Goal: Information Seeking & Learning: Learn about a topic

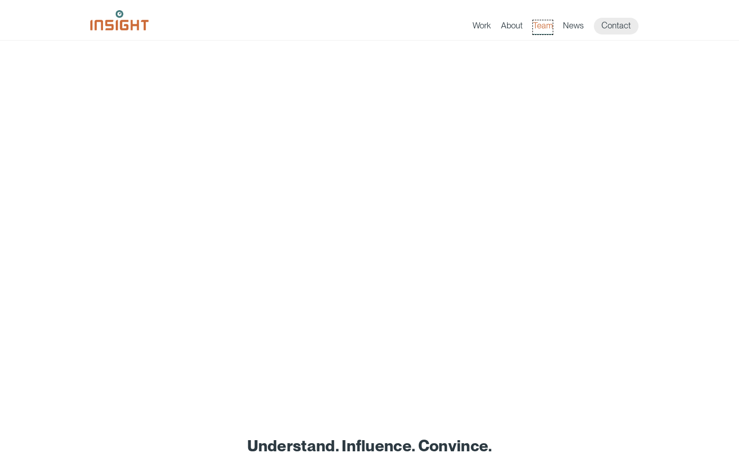
click at [542, 25] on link "Team" at bounding box center [543, 27] width 20 height 14
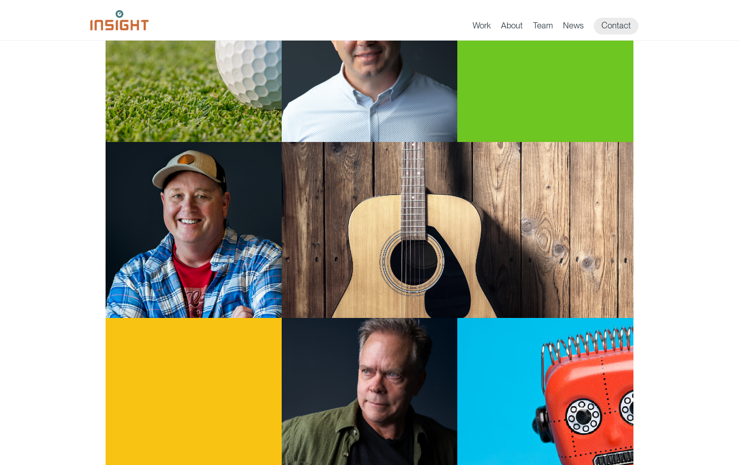
scroll to position [394, 0]
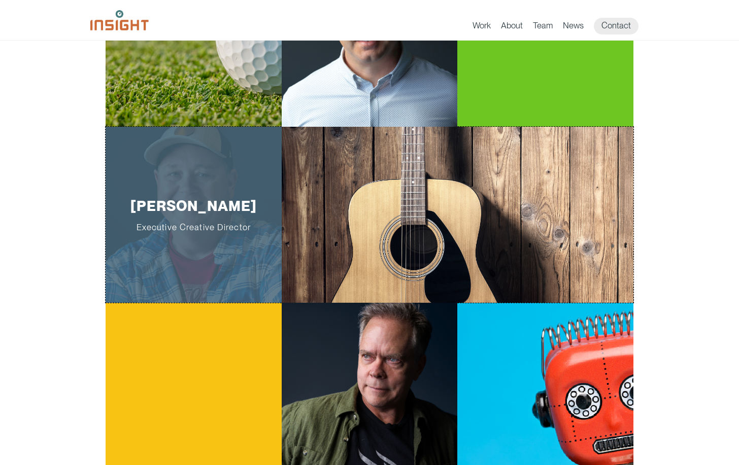
click at [177, 205] on p "[PERSON_NAME] Executive Creative Director" at bounding box center [193, 214] width 144 height 35
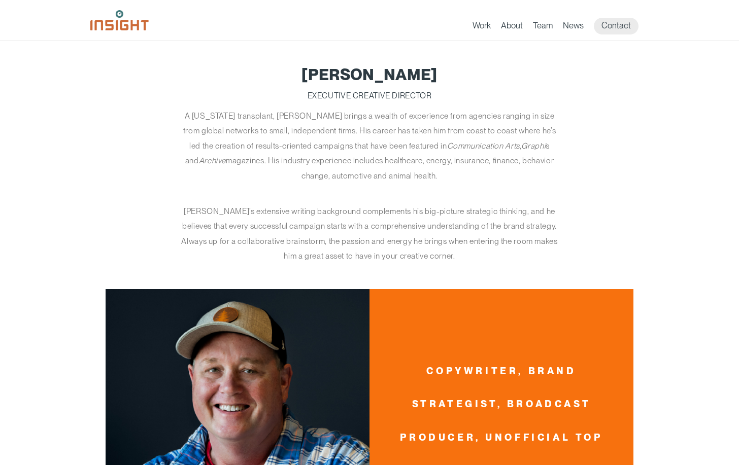
click at [487, 26] on link "Work" at bounding box center [481, 27] width 18 height 14
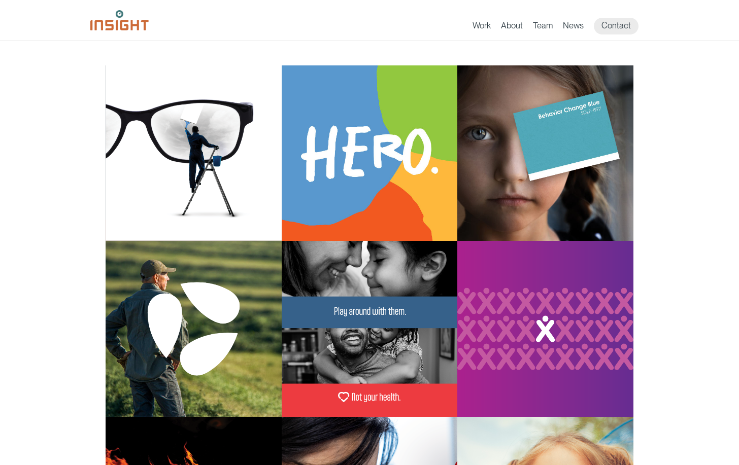
scroll to position [75, 0]
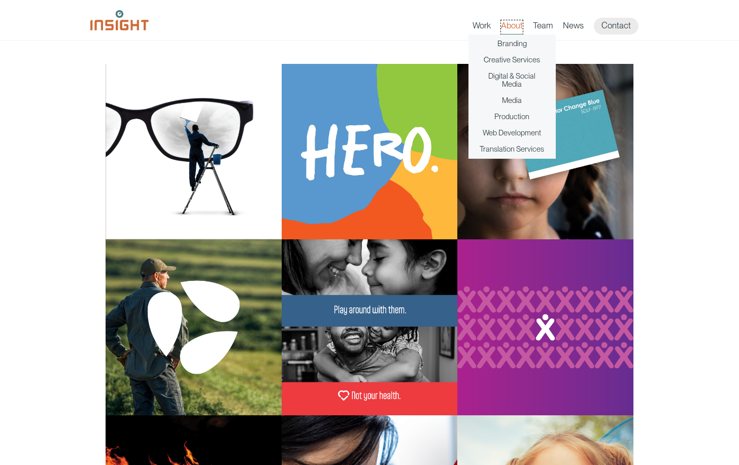
click at [517, 21] on link "About" at bounding box center [512, 27] width 22 height 14
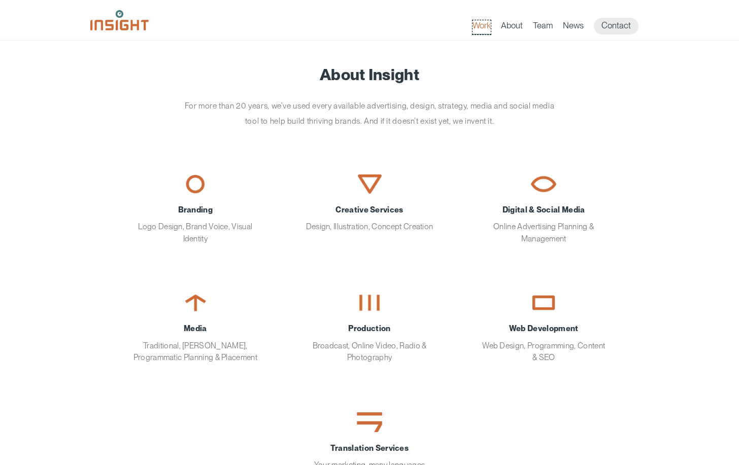
click at [480, 22] on link "Work" at bounding box center [481, 27] width 18 height 14
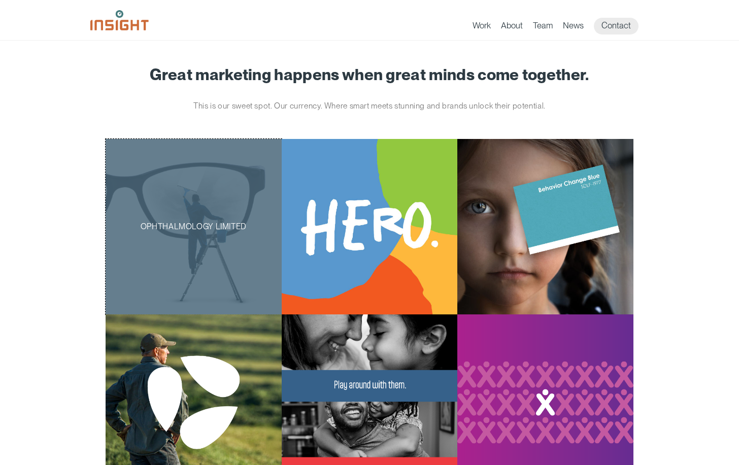
click at [220, 204] on div "Ophthalmology Limited" at bounding box center [194, 227] width 176 height 176
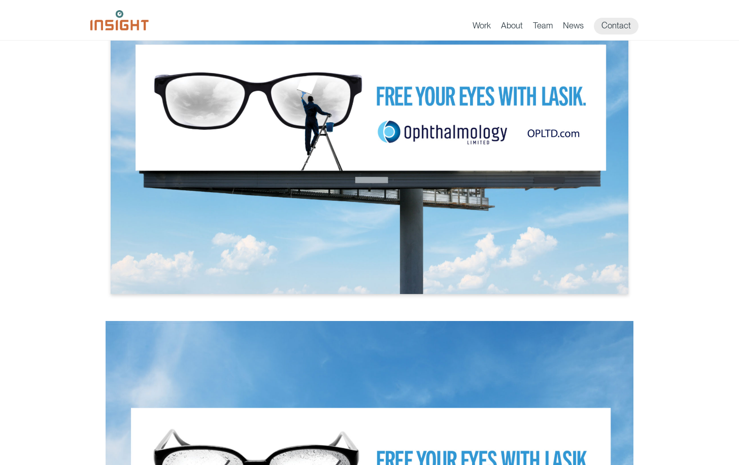
scroll to position [2212, 0]
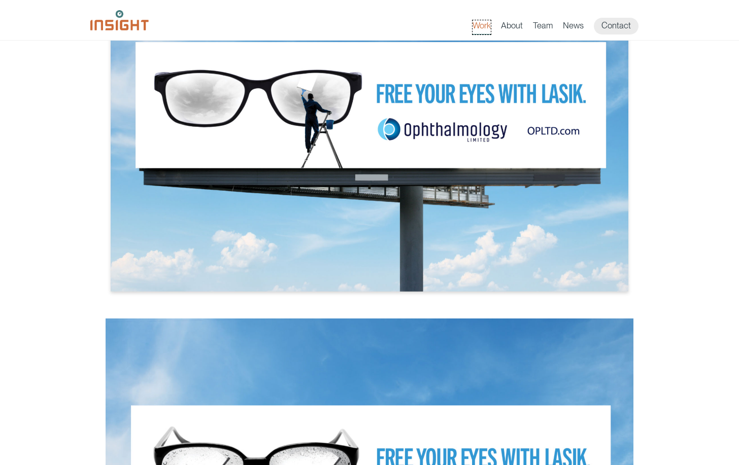
click at [483, 25] on link "Work" at bounding box center [481, 27] width 18 height 14
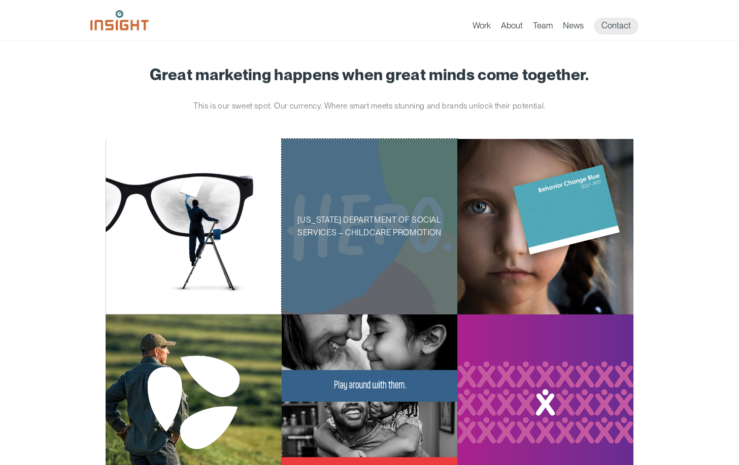
click at [390, 188] on div "South Dakota Department of Social Services – Childcare Promotion" at bounding box center [370, 227] width 176 height 176
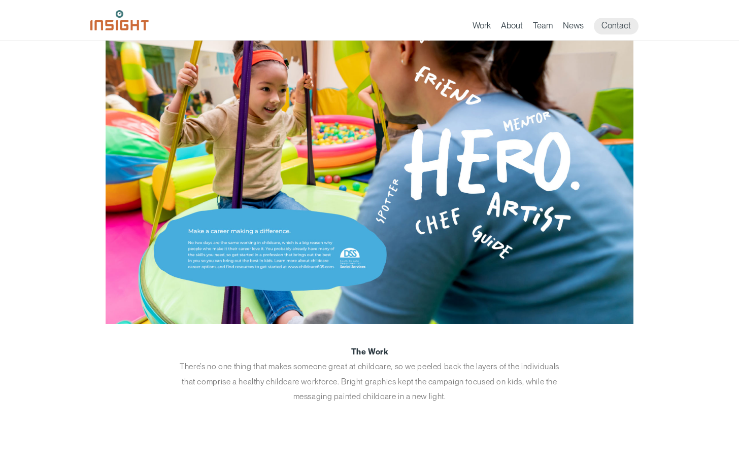
scroll to position [566, 0]
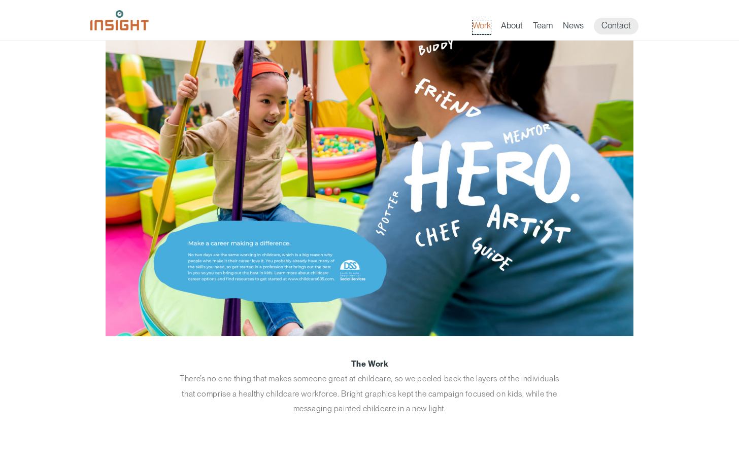
click at [476, 26] on link "Work" at bounding box center [481, 27] width 18 height 14
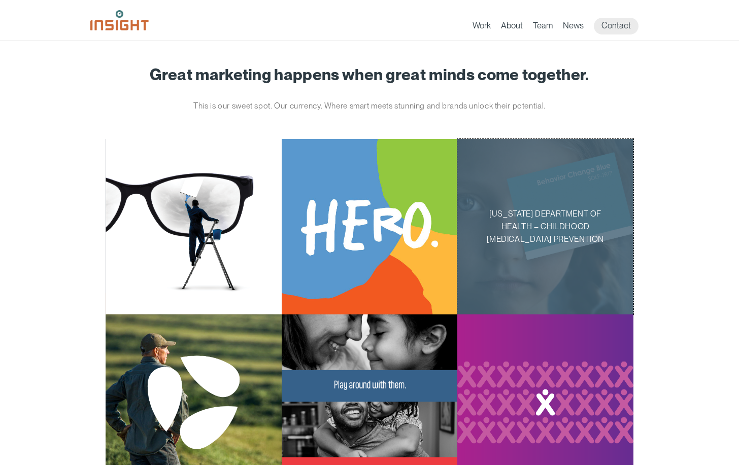
click at [533, 180] on div "[US_STATE] Department of Health – Childhood [MEDICAL_DATA] Prevention" at bounding box center [545, 227] width 176 height 176
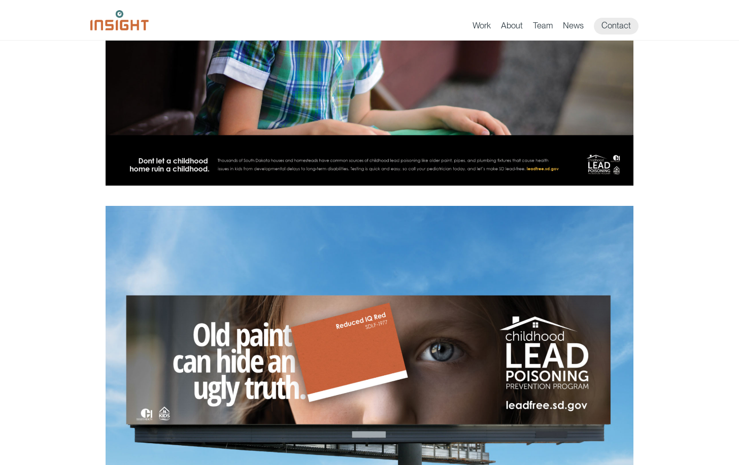
scroll to position [1462, 0]
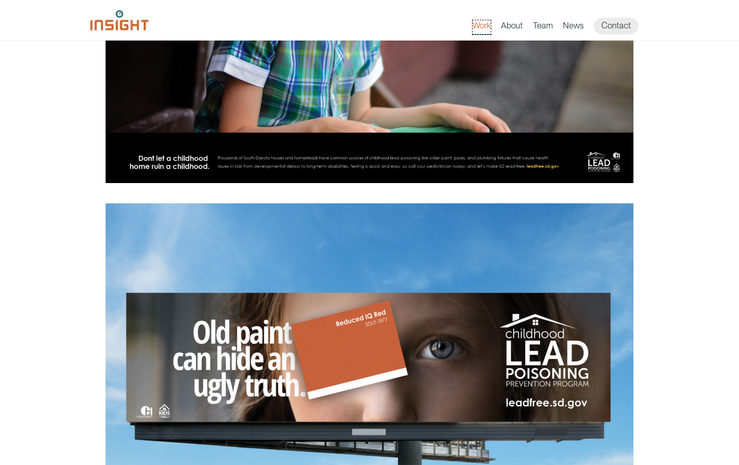
click at [481, 26] on link "Work" at bounding box center [481, 27] width 18 height 14
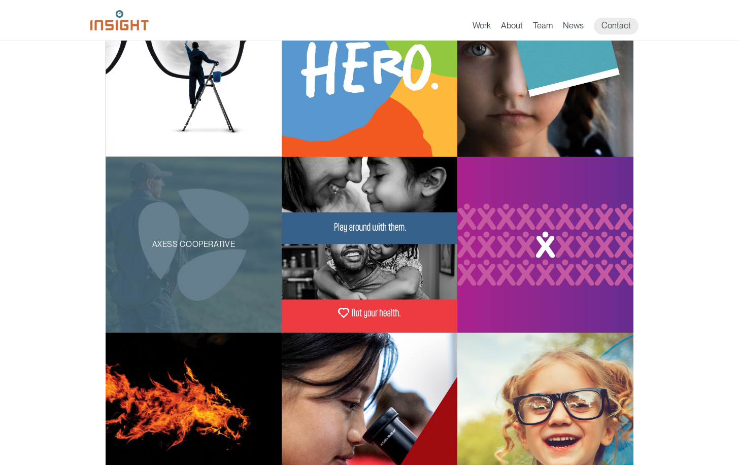
scroll to position [159, 0]
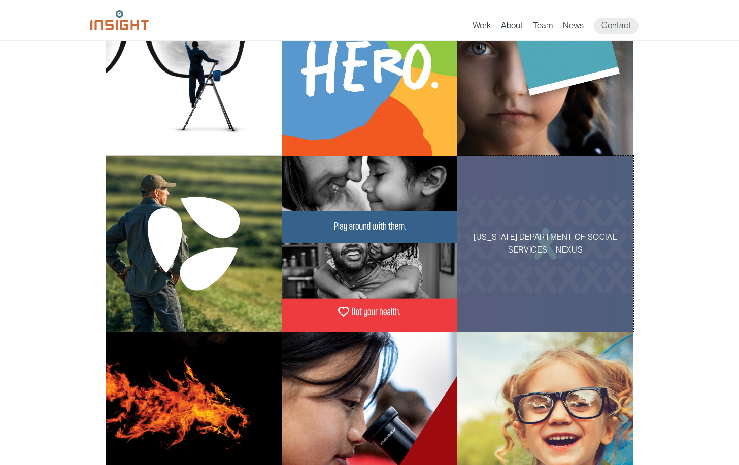
click at [500, 200] on div "[US_STATE] Department of Social Services – Nexus" at bounding box center [545, 244] width 176 height 176
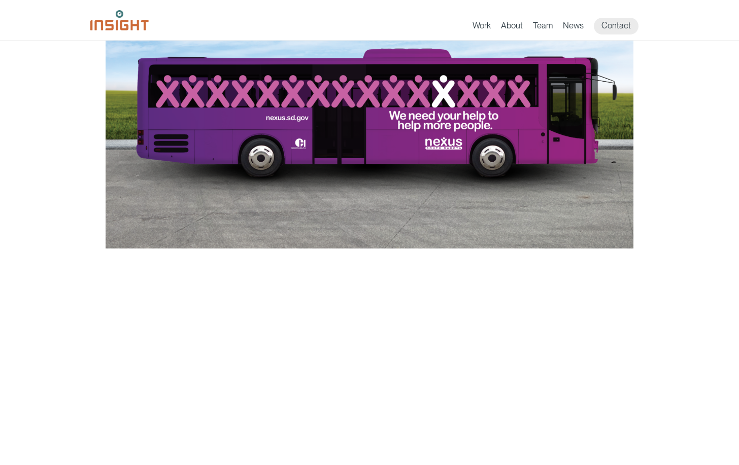
scroll to position [2960, 0]
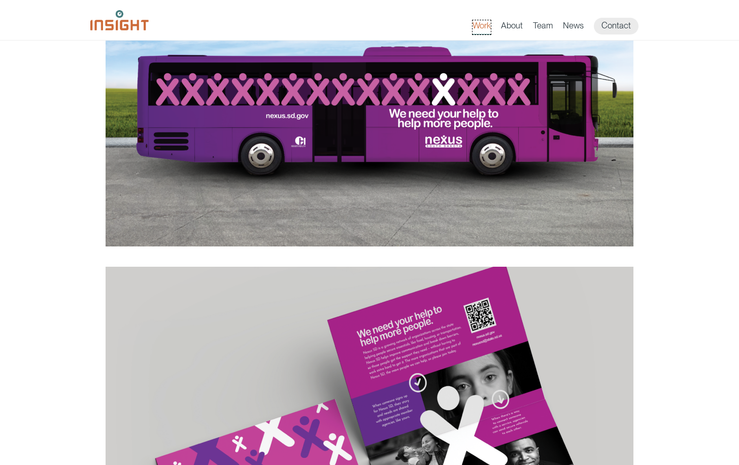
click at [484, 23] on link "Work" at bounding box center [481, 27] width 18 height 14
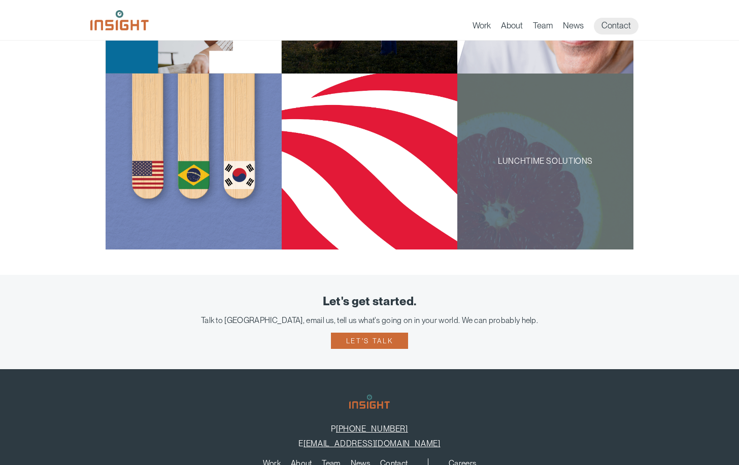
scroll to position [947, 0]
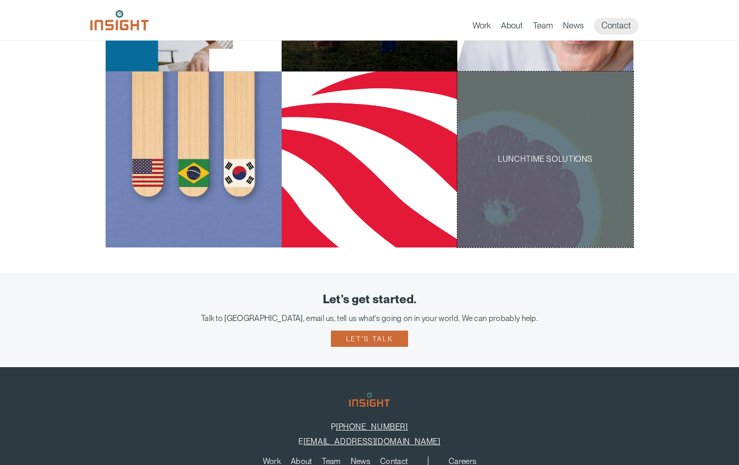
click at [549, 194] on div "Lunchtime Solutions" at bounding box center [545, 160] width 176 height 176
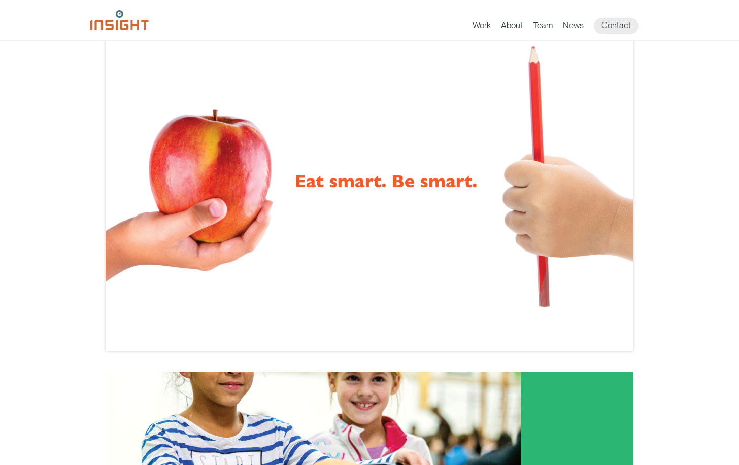
scroll to position [1686, 0]
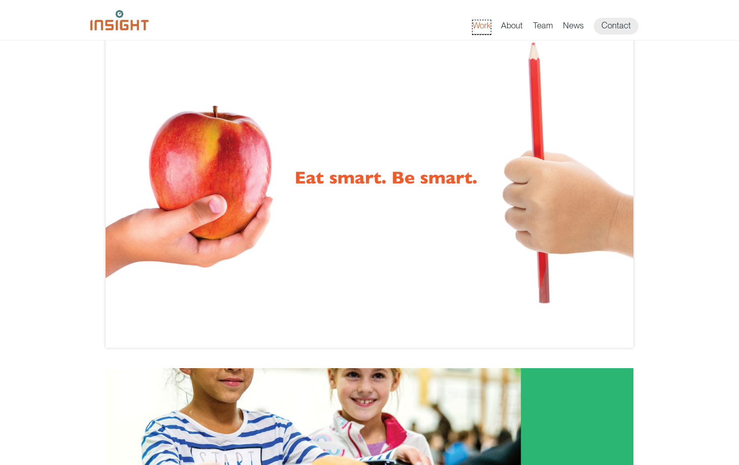
click at [484, 24] on link "Work" at bounding box center [481, 27] width 18 height 14
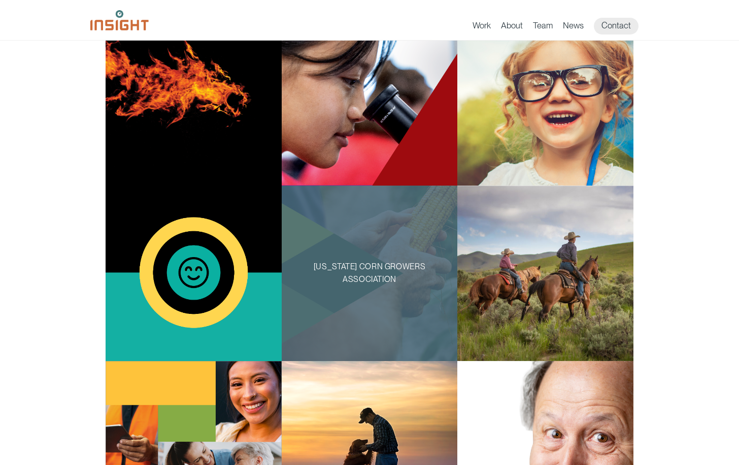
scroll to position [484, 0]
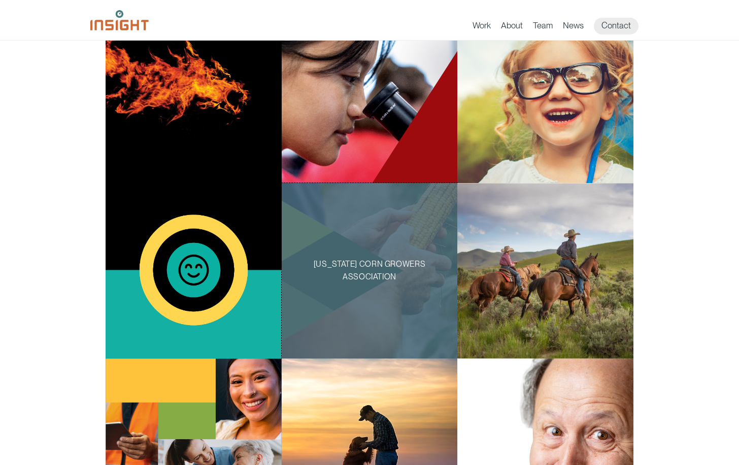
click at [390, 230] on div "[US_STATE] Corn Growers Association" at bounding box center [370, 271] width 176 height 176
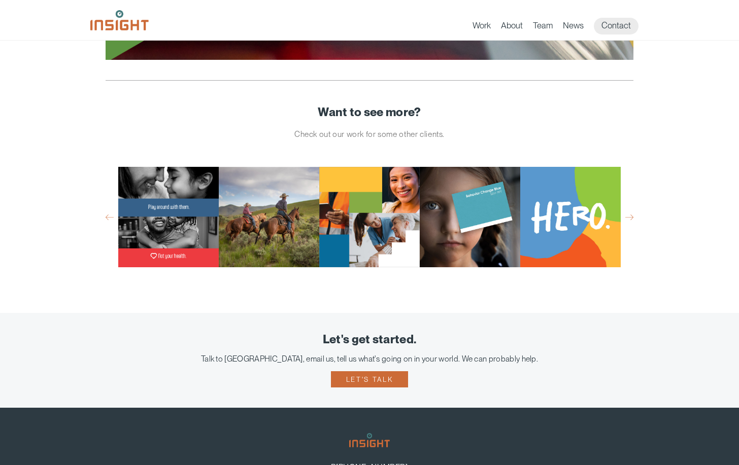
scroll to position [2567, 0]
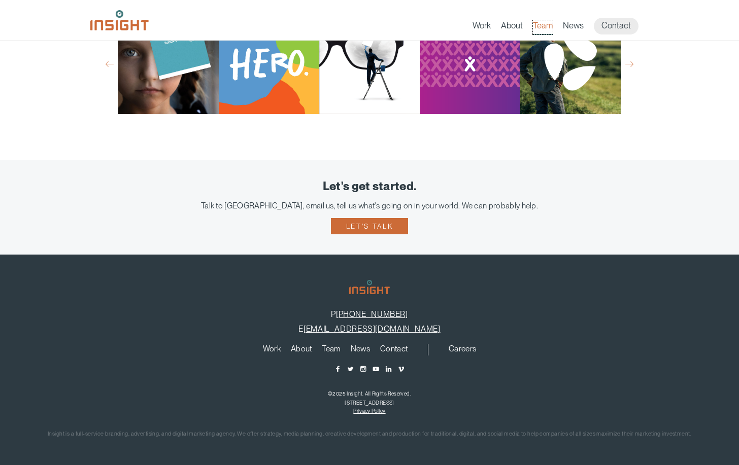
click at [545, 24] on link "Team" at bounding box center [543, 27] width 20 height 14
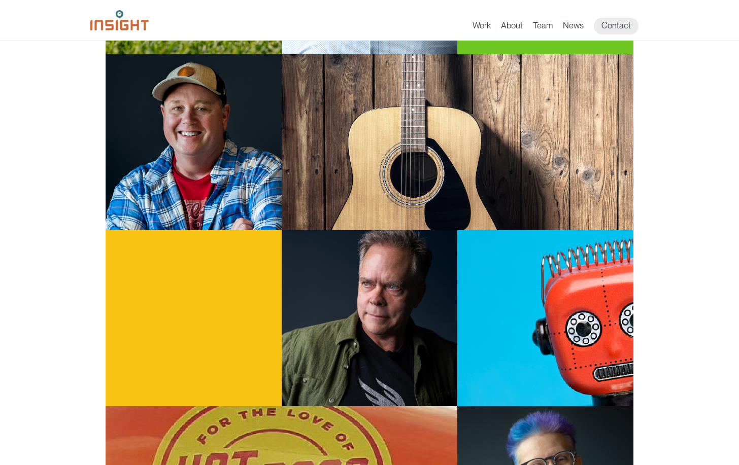
scroll to position [473, 0]
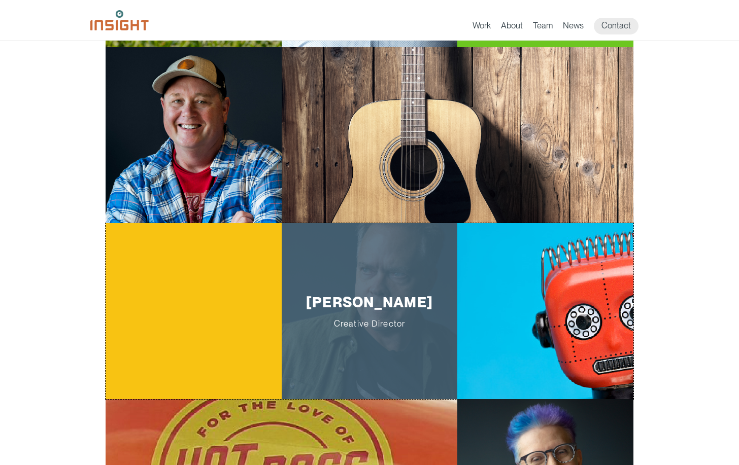
click at [325, 252] on div "James Strange Creative Director" at bounding box center [370, 311] width 176 height 176
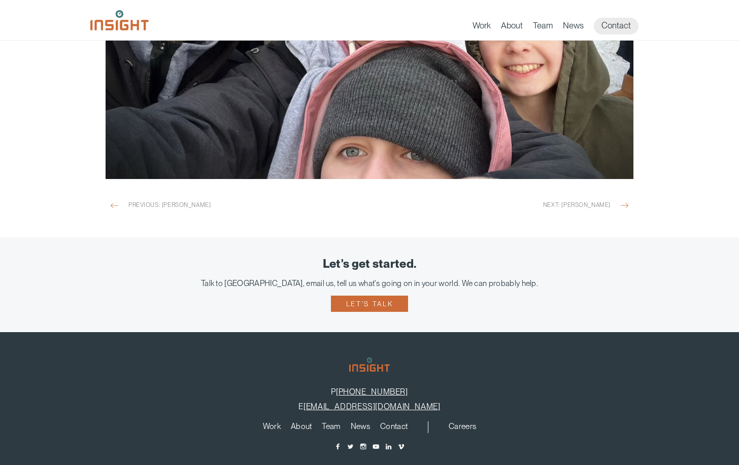
scroll to position [1352, 0]
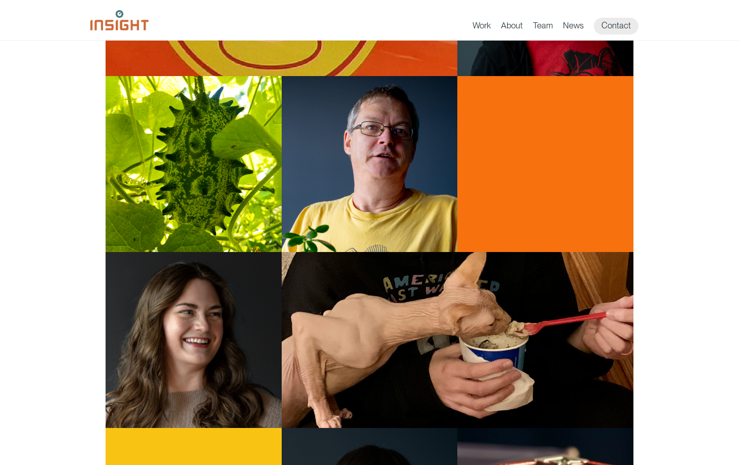
scroll to position [974, 0]
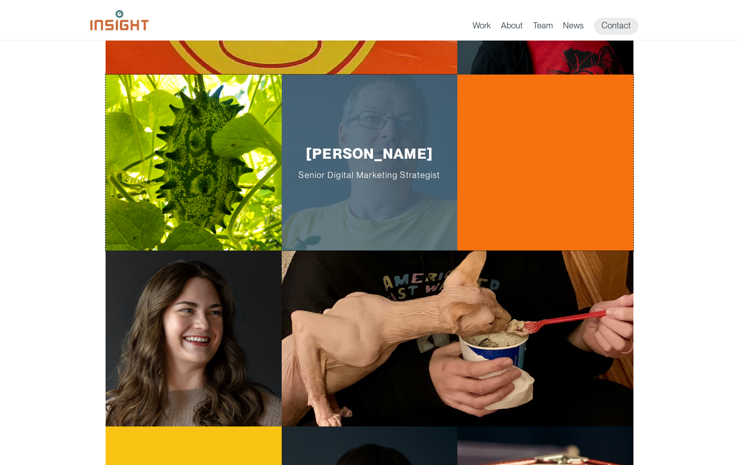
click at [409, 179] on span "Senior Digital Marketing Strategist" at bounding box center [369, 175] width 144 height 10
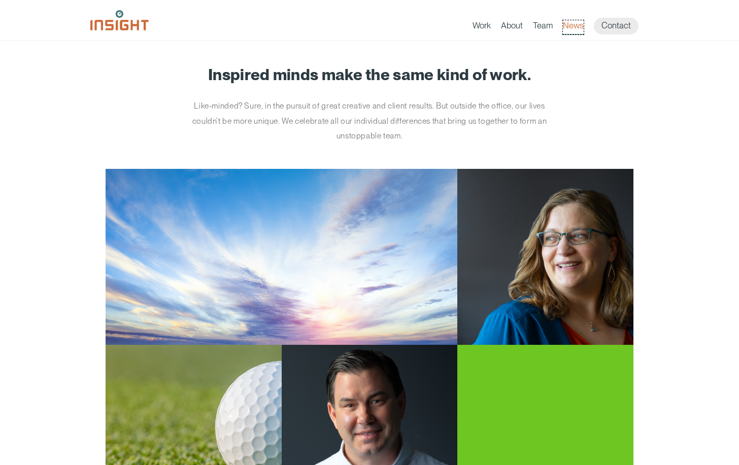
click at [569, 23] on link "News" at bounding box center [573, 27] width 21 height 14
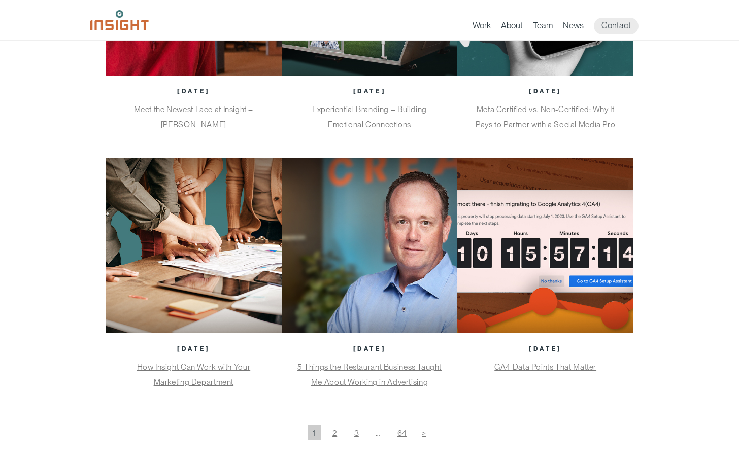
scroll to position [498, 0]
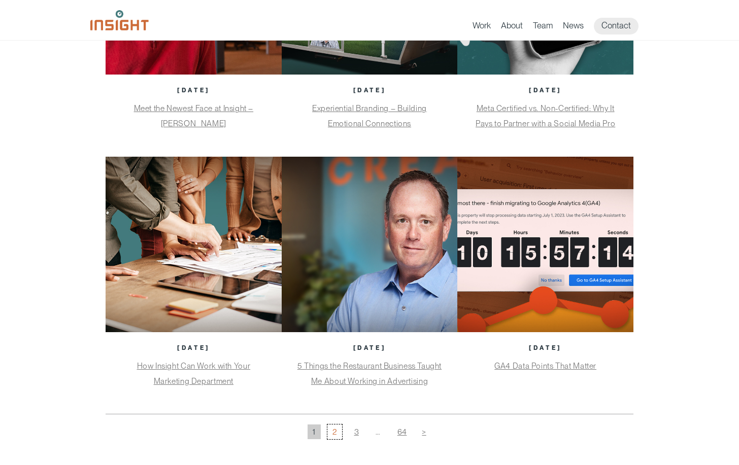
click at [334, 432] on link "2" at bounding box center [334, 432] width 15 height 15
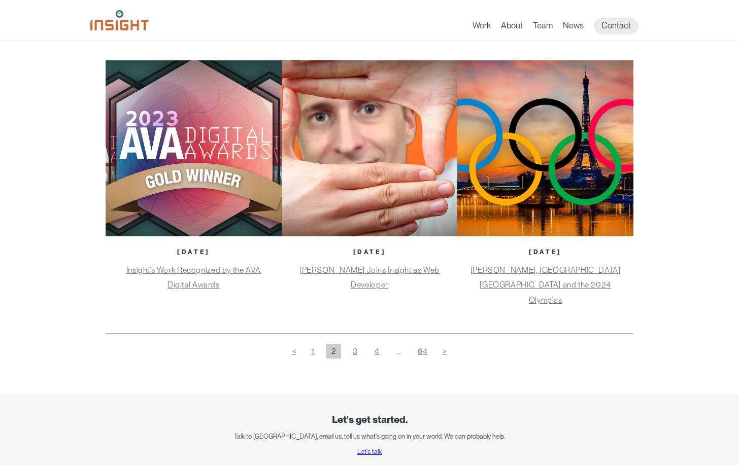
scroll to position [619, 0]
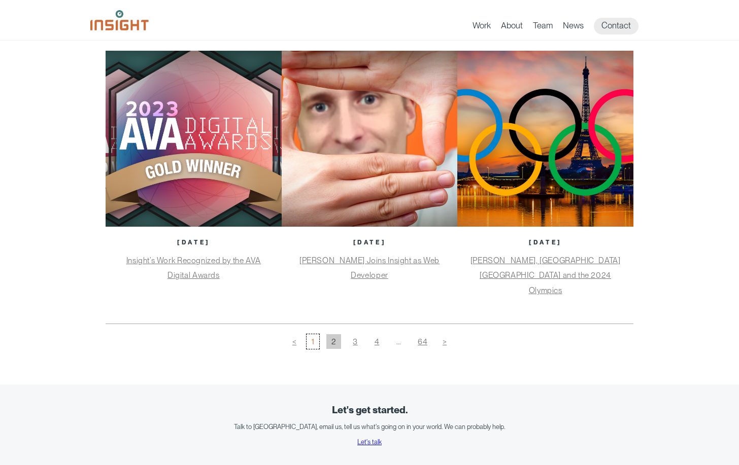
click at [315, 334] on link "1" at bounding box center [312, 341] width 13 height 15
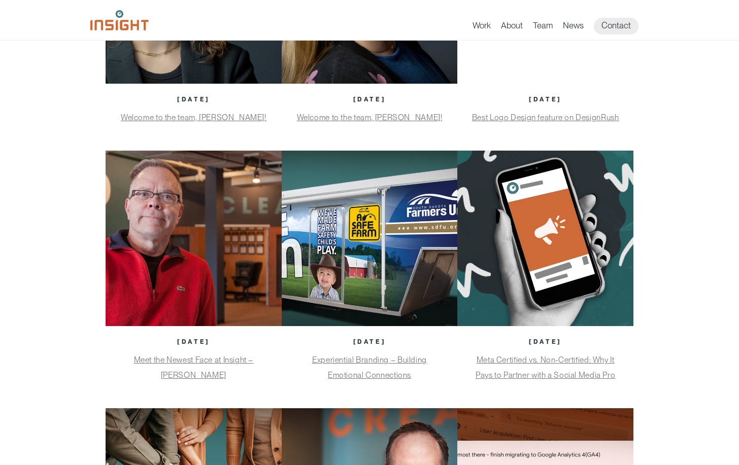
scroll to position [247, 0]
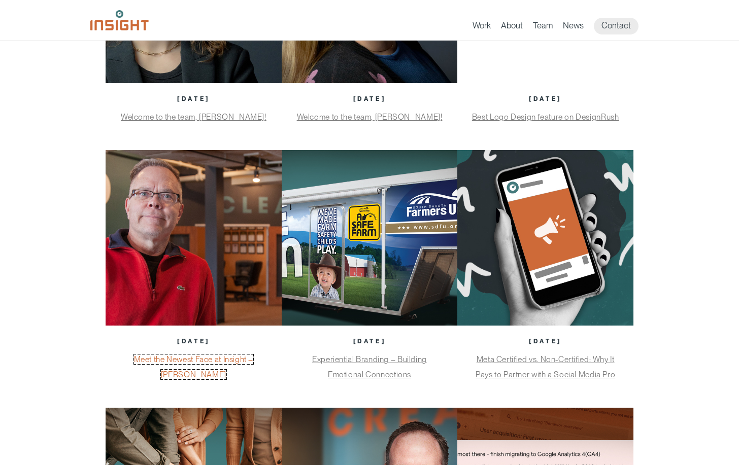
click at [204, 361] on link "Meet the Newest Face at Insight – James Strange" at bounding box center [194, 367] width 120 height 25
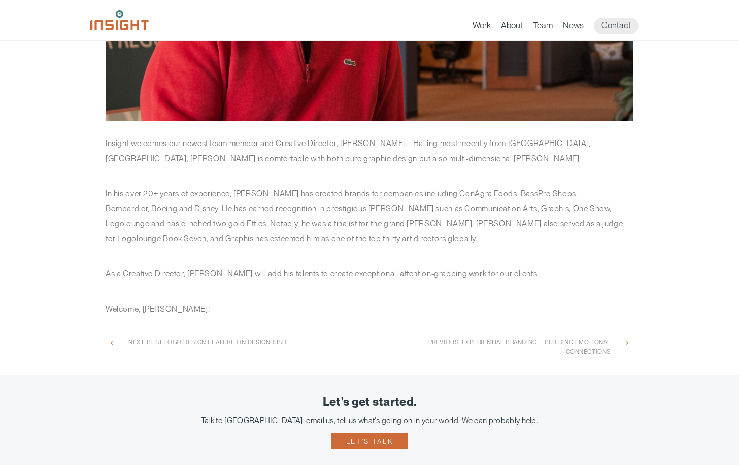
scroll to position [290, 0]
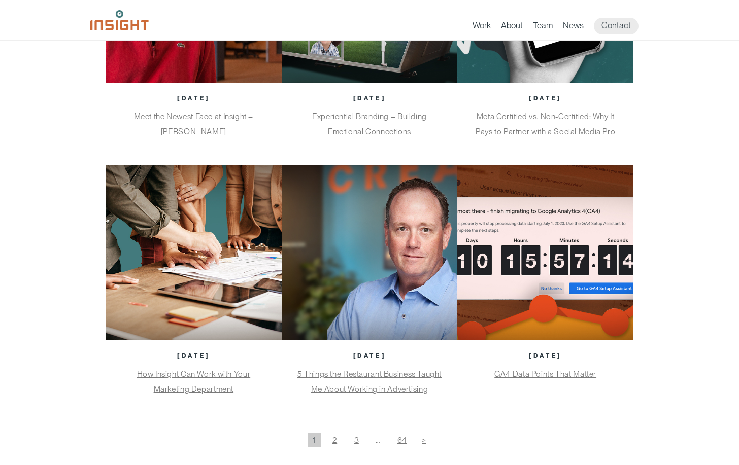
scroll to position [493, 0]
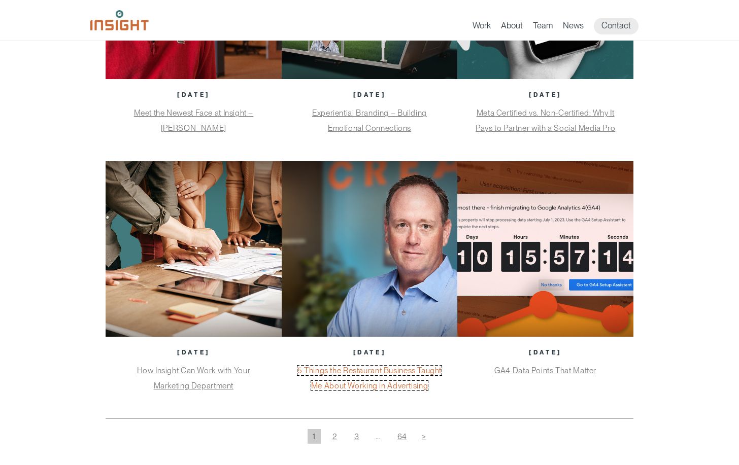
click at [385, 372] on link "5 Things the Restaurant Business Taught Me About Working in Advertising" at bounding box center [369, 378] width 144 height 25
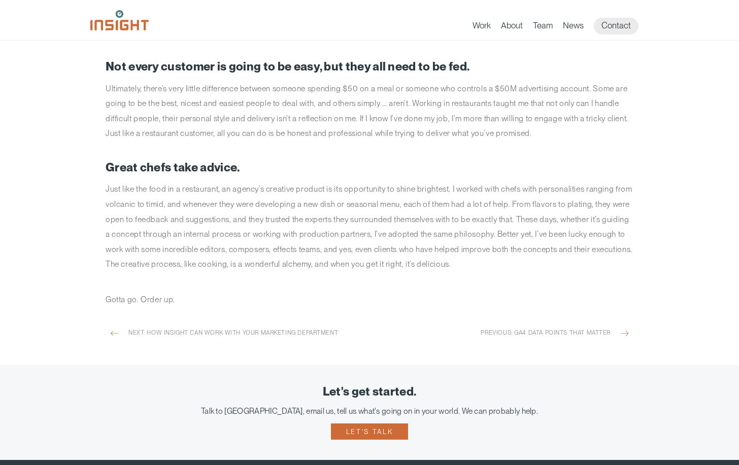
scroll to position [1033, 0]
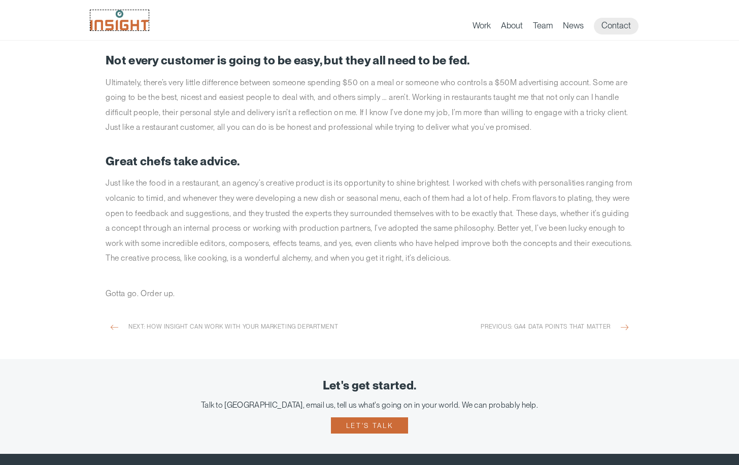
click at [123, 27] on img at bounding box center [119, 20] width 58 height 20
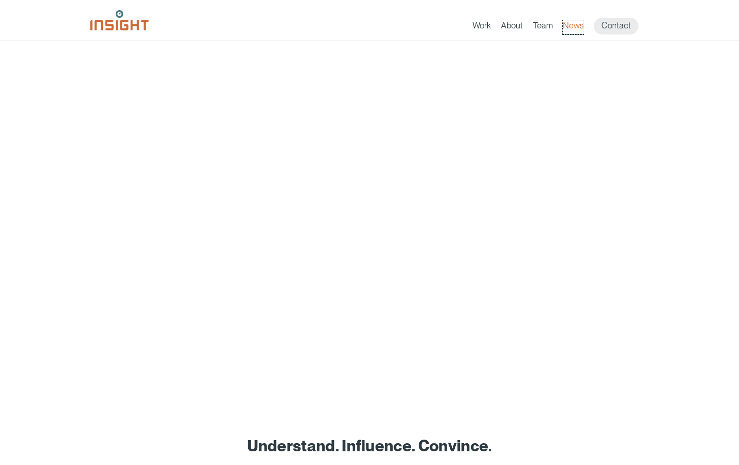
click at [570, 23] on link "News" at bounding box center [573, 27] width 21 height 14
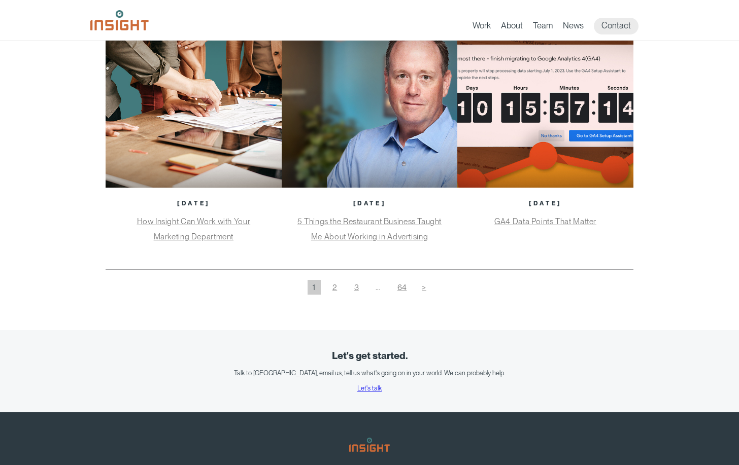
scroll to position [644, 0]
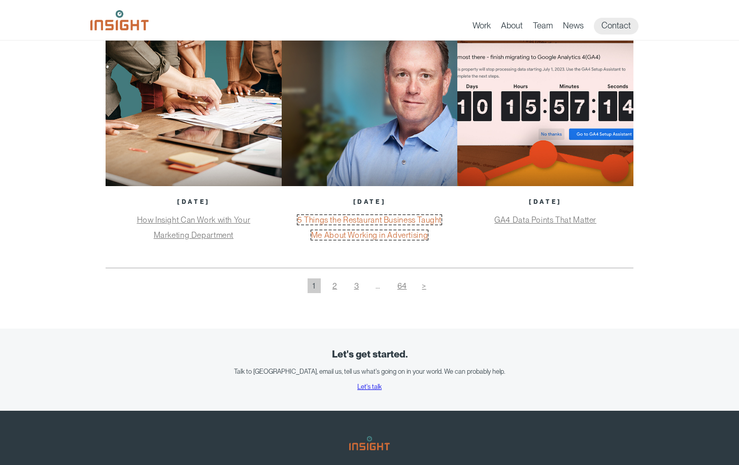
click at [364, 219] on link "5 Things the Restaurant Business Taught Me About Working in Advertising" at bounding box center [369, 227] width 144 height 25
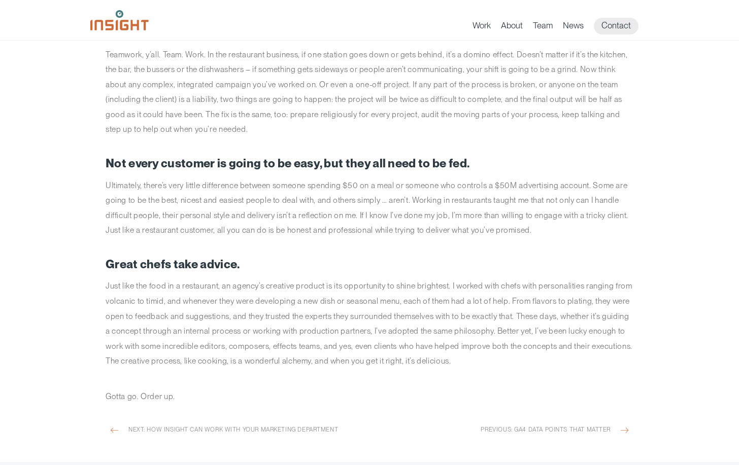
scroll to position [931, 0]
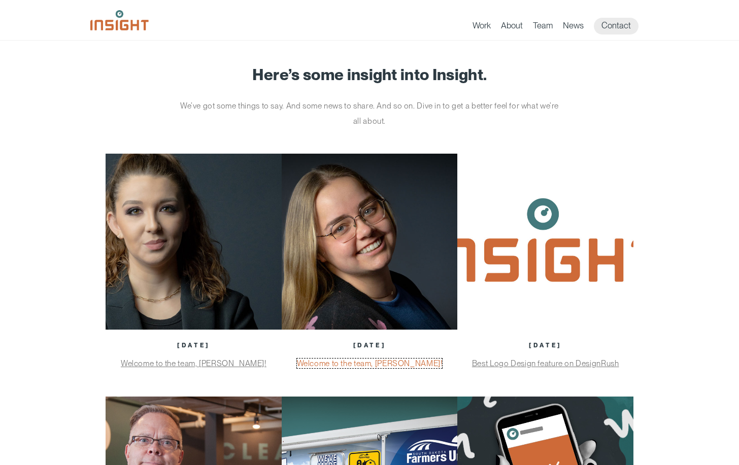
click at [384, 364] on link "Welcome to the team, [PERSON_NAME]!" at bounding box center [370, 364] width 146 height 10
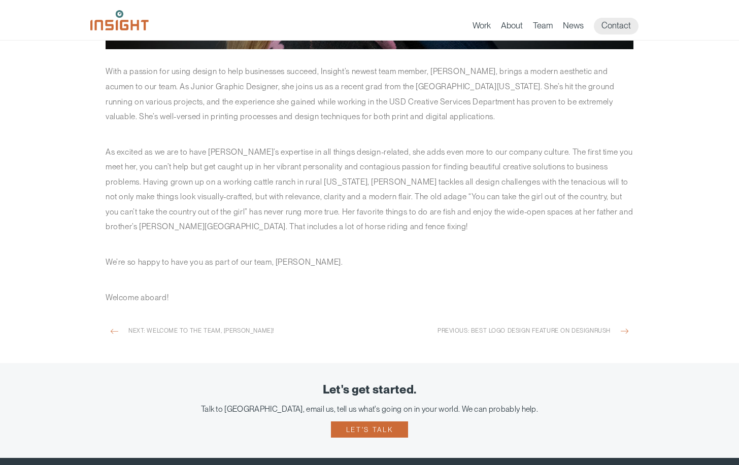
scroll to position [363, 0]
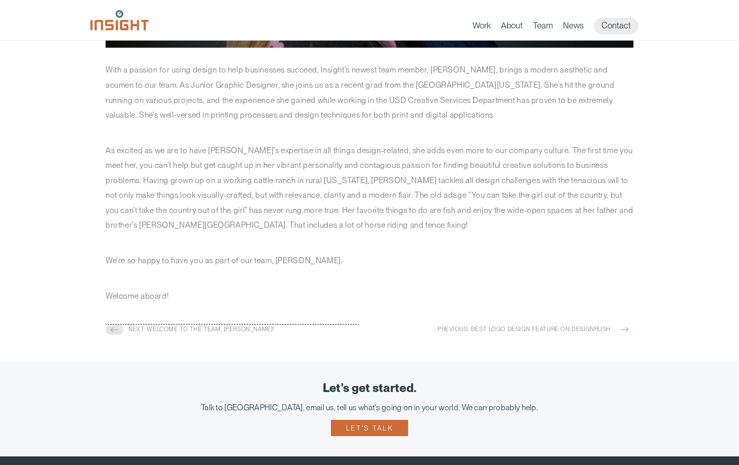
click at [199, 325] on span "Next: Welcome to the team, Katy!" at bounding box center [240, 331] width 225 height 13
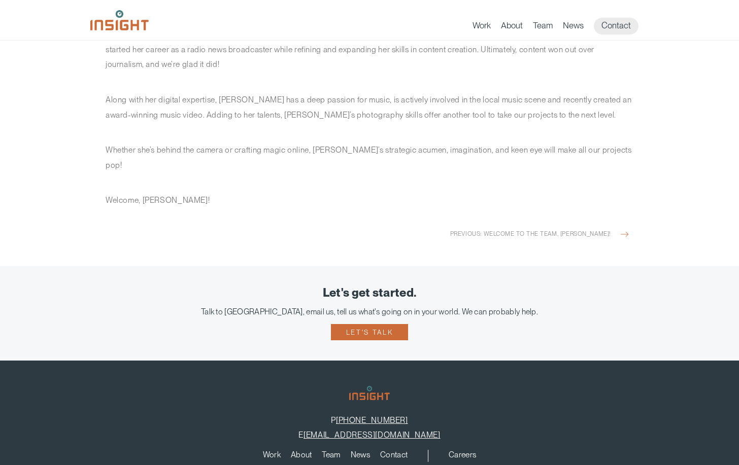
scroll to position [593, 0]
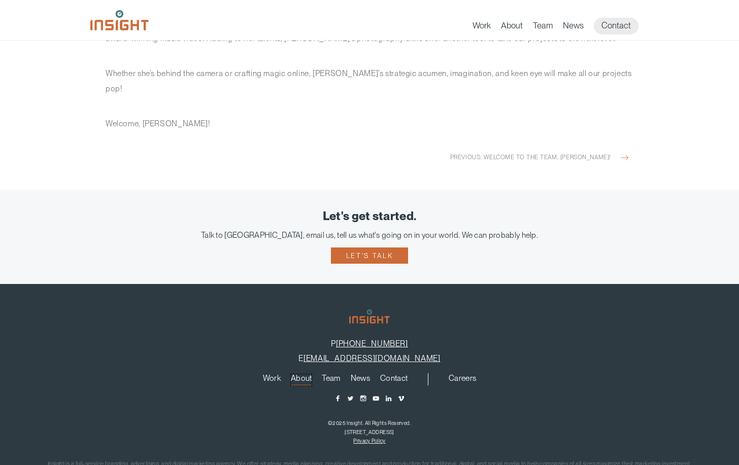
click at [301, 374] on link "About" at bounding box center [301, 379] width 21 height 11
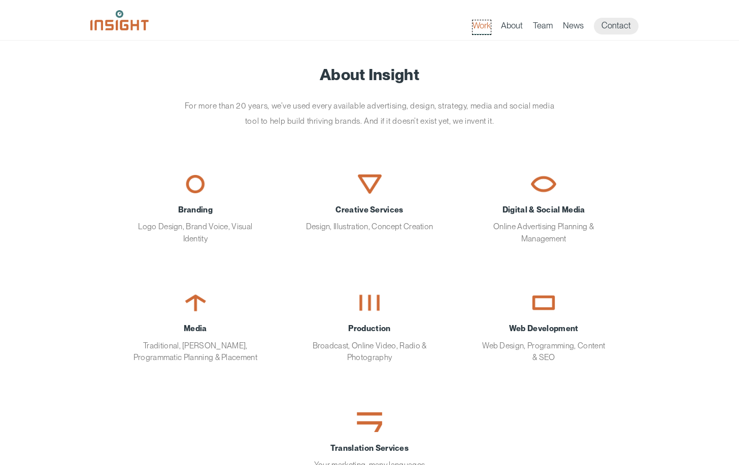
click at [473, 23] on link "Work" at bounding box center [481, 27] width 18 height 14
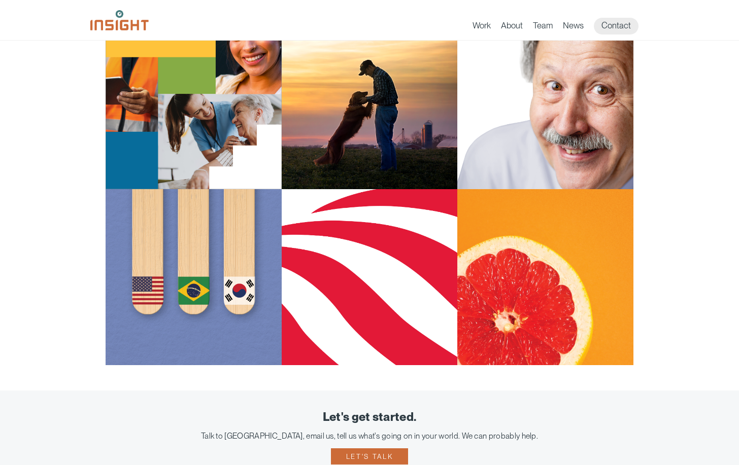
scroll to position [839, 0]
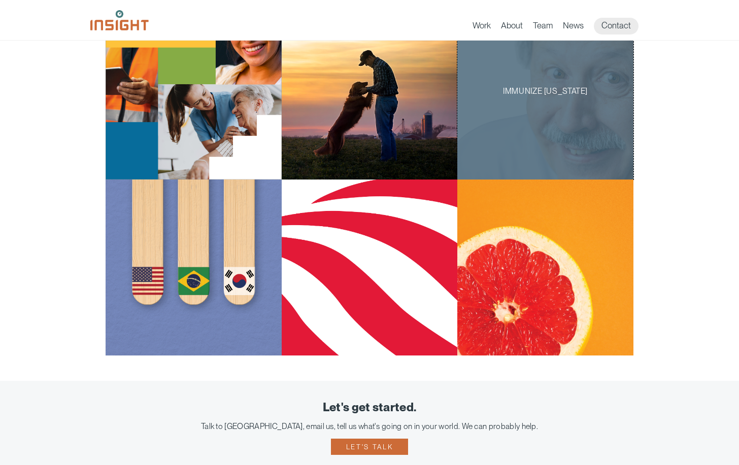
click at [536, 114] on div "Immunize [US_STATE]" at bounding box center [545, 92] width 176 height 176
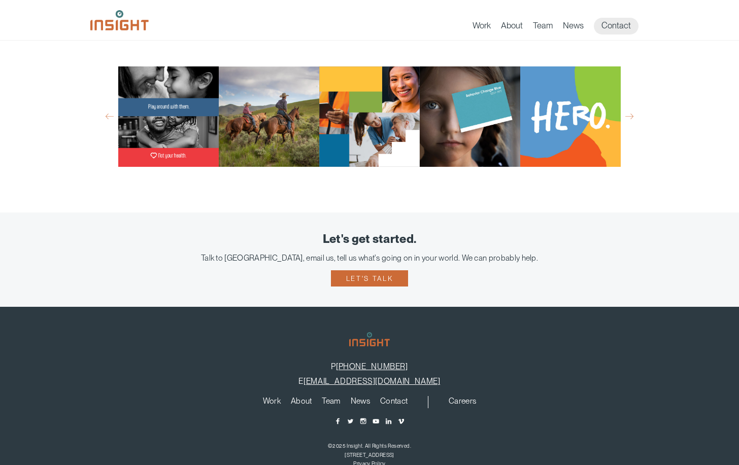
scroll to position [2091, 0]
